Goal: Information Seeking & Learning: Learn about a topic

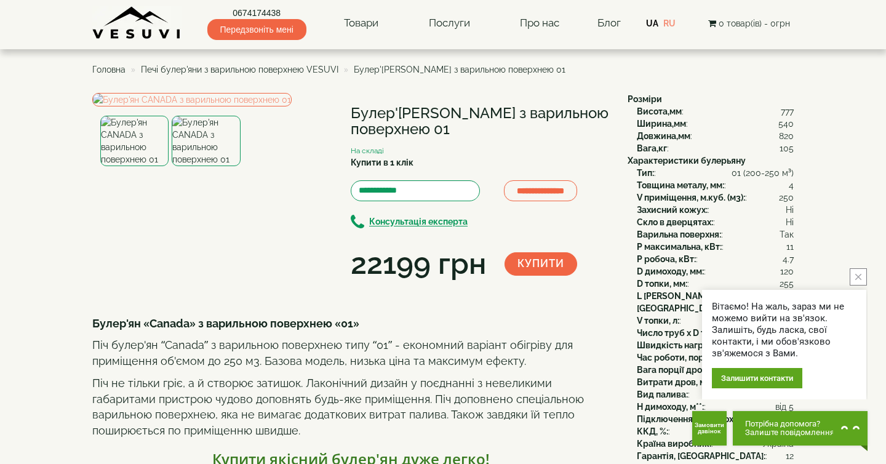
click at [179, 71] on span "Печі булер'яни з варильною поверхнею VESUVI" at bounding box center [239, 70] width 197 height 10
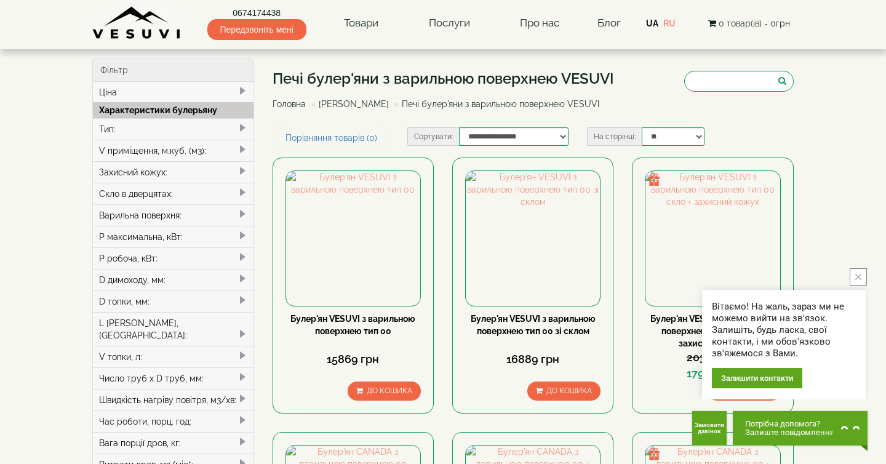
click at [301, 105] on link "Головна" at bounding box center [288, 104] width 33 height 10
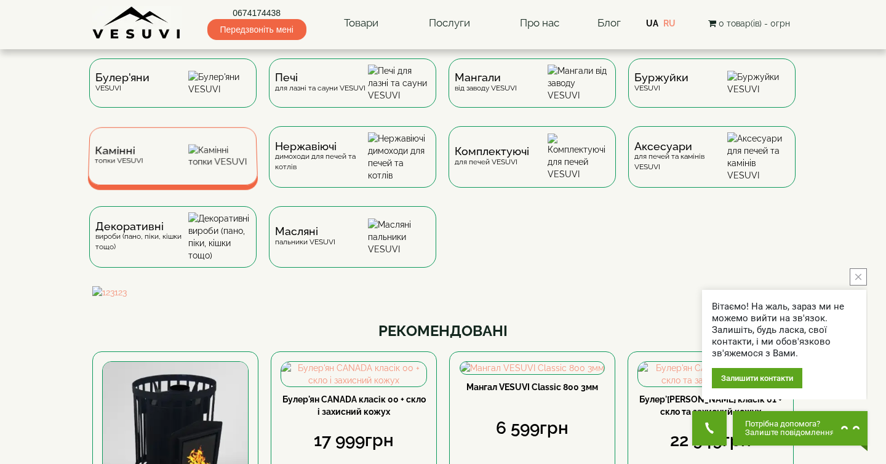
click at [188, 167] on div "Камінні топки VESUVI" at bounding box center [173, 156] width 170 height 58
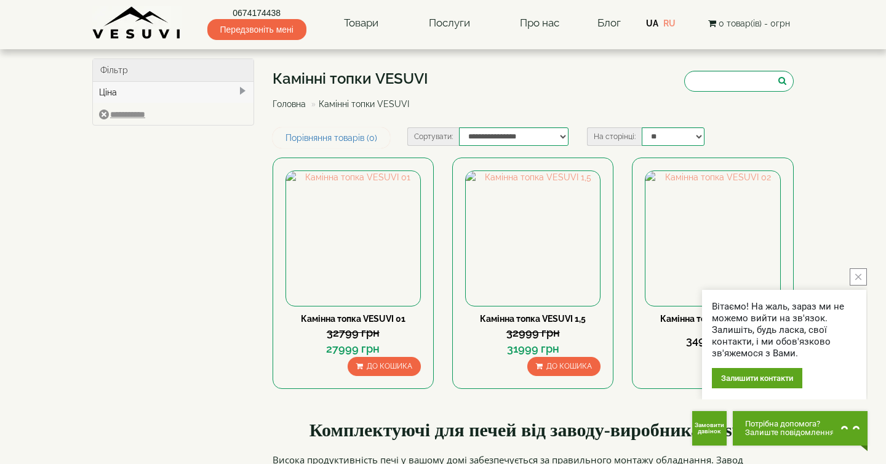
click at [857, 279] on icon "close button" at bounding box center [858, 277] width 6 height 6
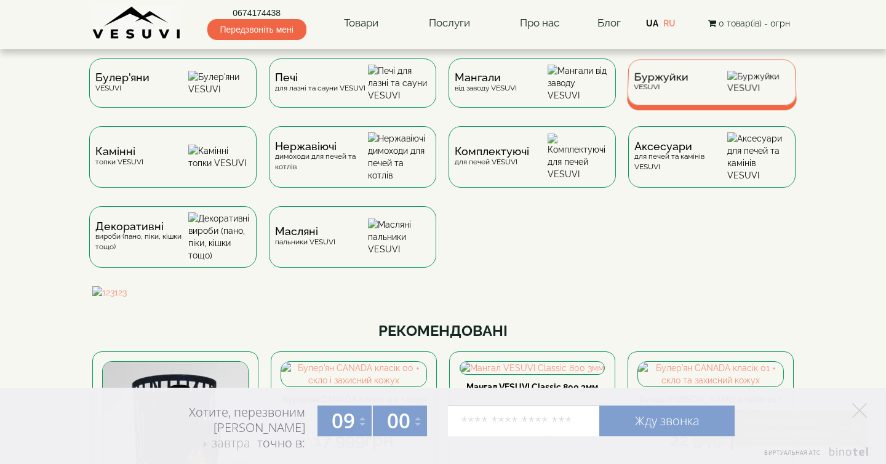
click at [665, 82] on span "Буржуйки" at bounding box center [661, 77] width 55 height 9
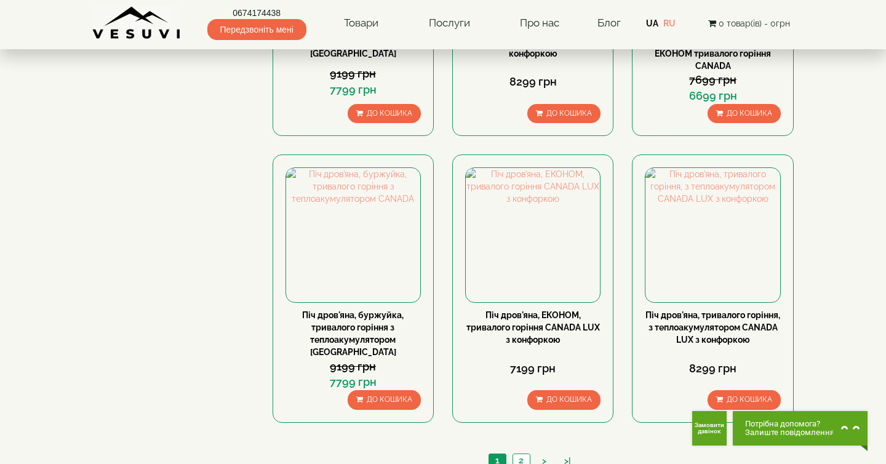
scroll to position [1083, 0]
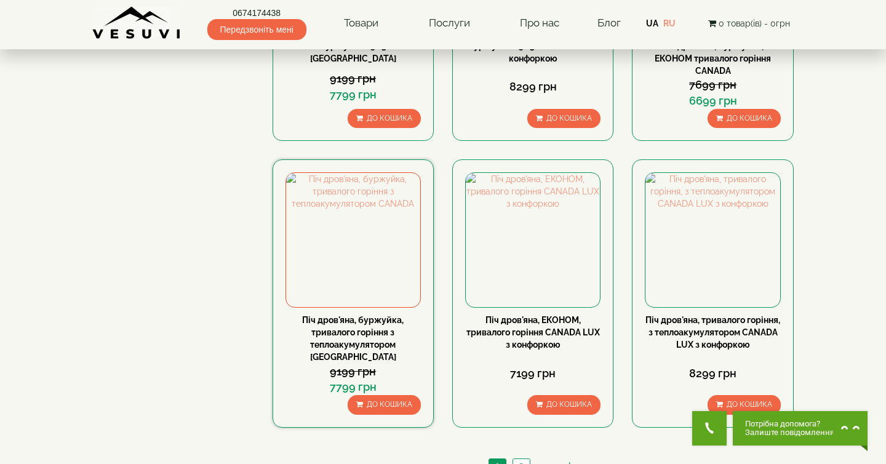
click at [367, 324] on link "Піч дров'яна, буржуйка, тривалого горіння з теплоакумулятором CANADA" at bounding box center [352, 338] width 101 height 47
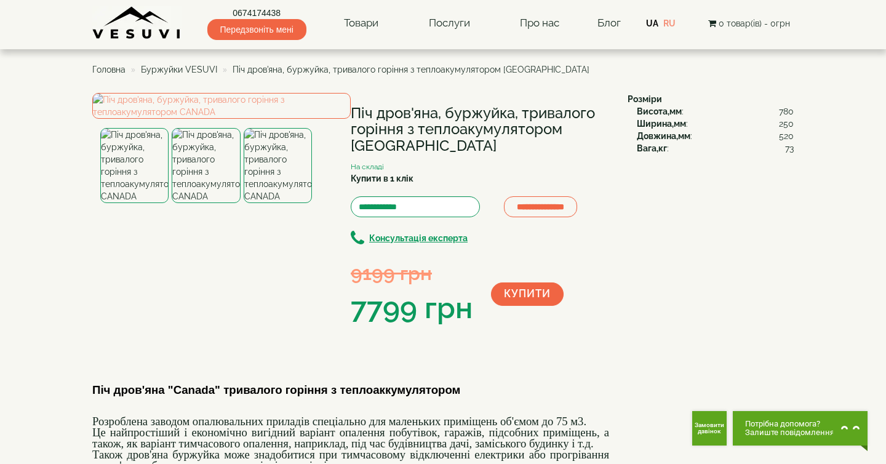
click at [274, 203] on img at bounding box center [278, 165] width 68 height 75
click at [616, 312] on div "**********" at bounding box center [355, 211] width 526 height 236
click at [216, 203] on img at bounding box center [206, 165] width 68 height 75
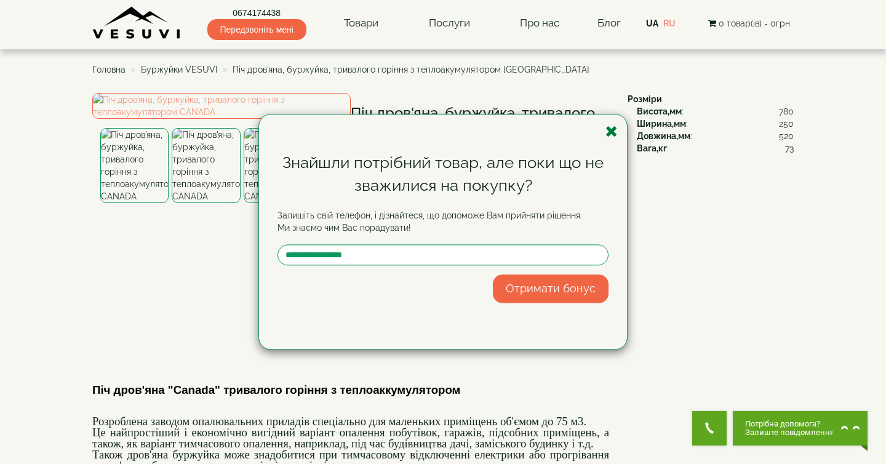
click at [607, 130] on icon "button" at bounding box center [611, 131] width 12 height 15
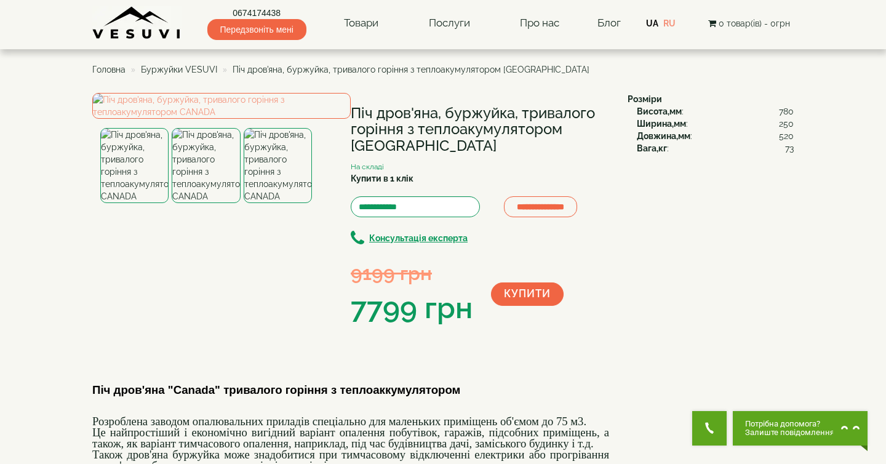
click at [736, 327] on div "**********" at bounding box center [442, 371] width 701 height 557
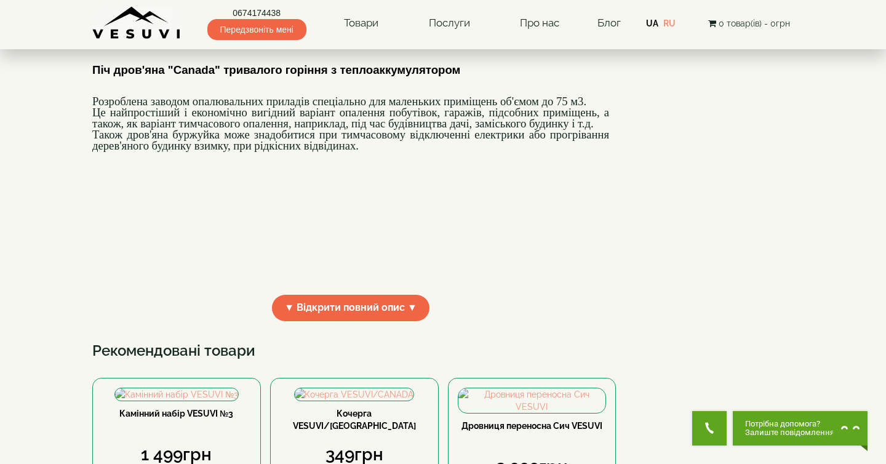
scroll to position [209, 0]
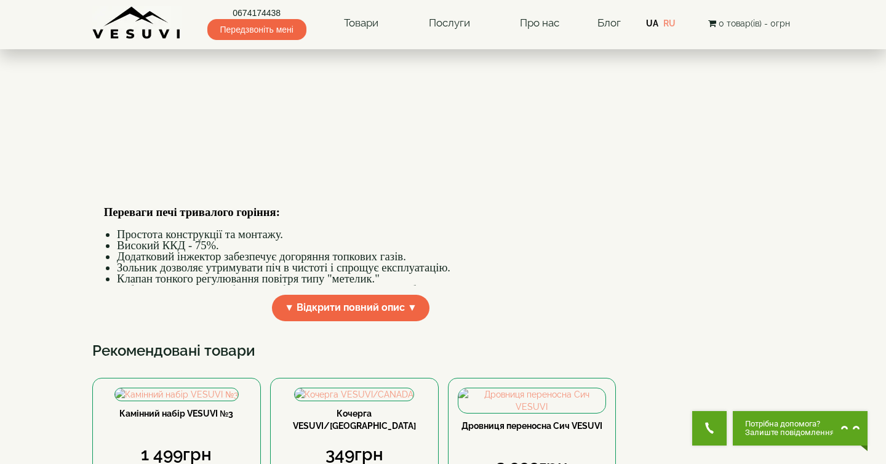
click at [512, 165] on p at bounding box center [350, 66] width 517 height 226
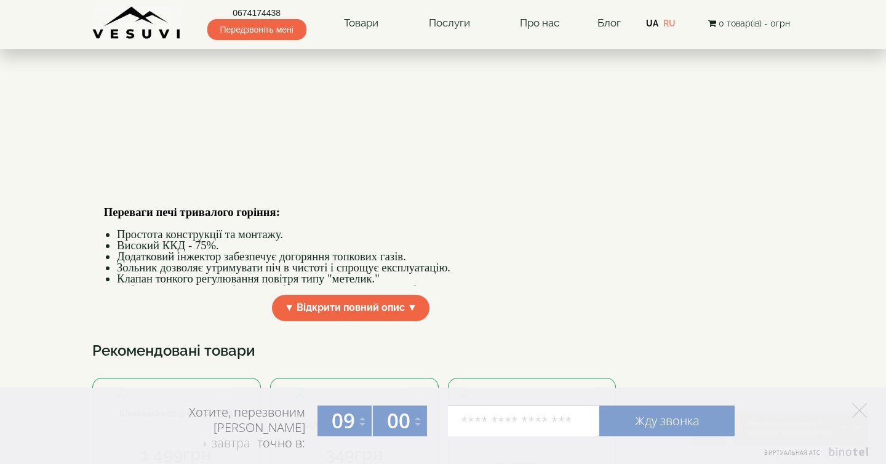
click at [692, 153] on div "**********" at bounding box center [442, 51] width 701 height 557
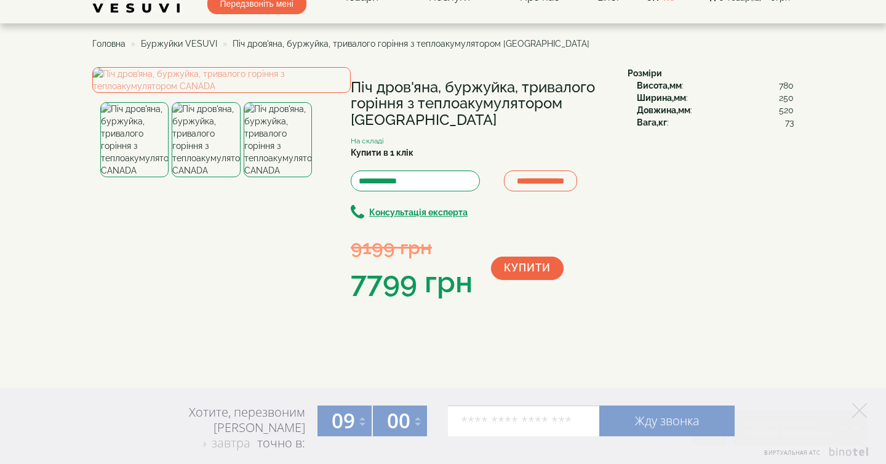
scroll to position [25, 0]
